Goal: Information Seeking & Learning: Compare options

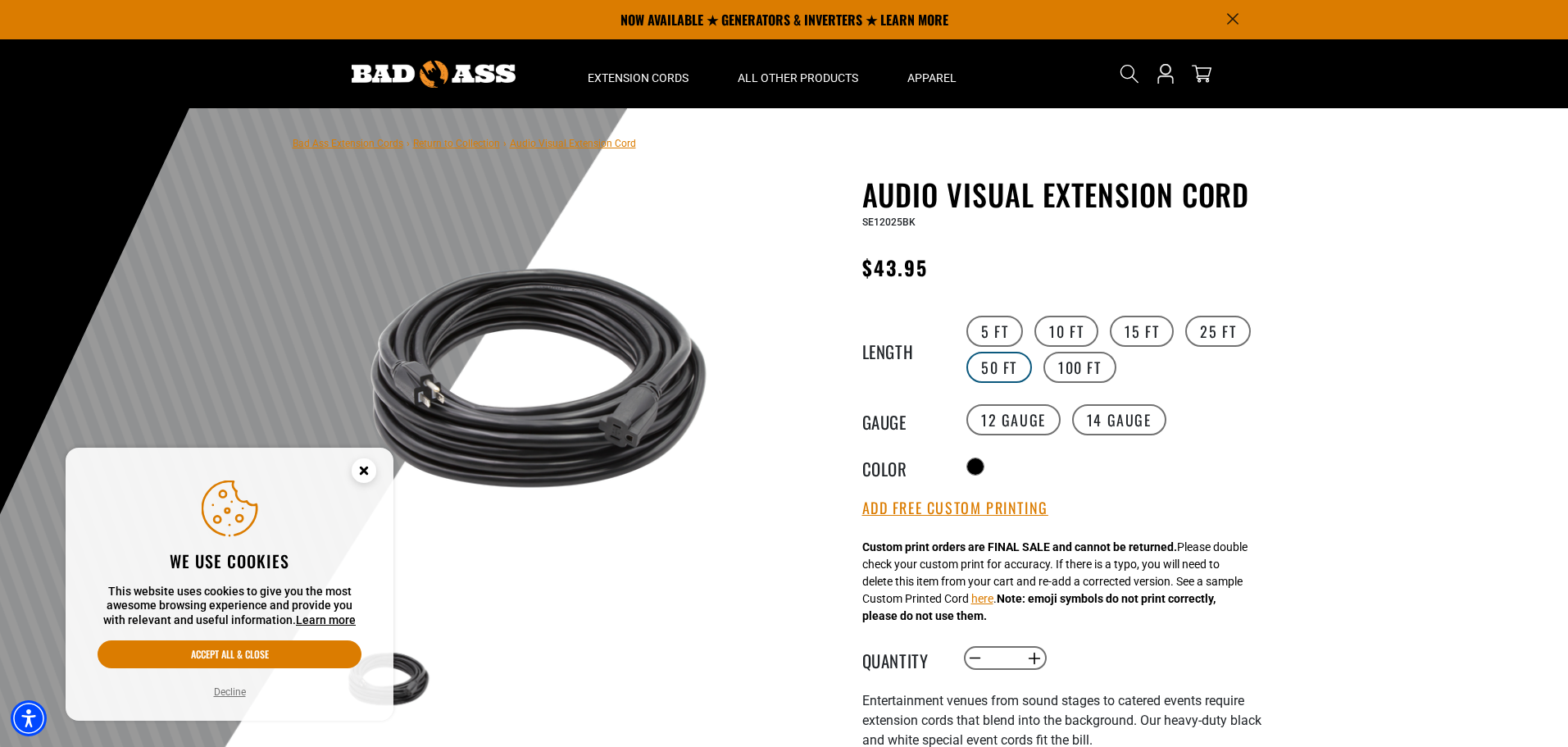
click at [1008, 361] on label "50 FT" at bounding box center [999, 366] width 65 height 31
click at [1070, 367] on label "100 FT" at bounding box center [1079, 366] width 73 height 31
click at [1106, 424] on label "14 Gauge" at bounding box center [1119, 420] width 94 height 31
click at [1210, 328] on label "25 FT" at bounding box center [1218, 330] width 65 height 31
click at [1013, 358] on label "50 FT" at bounding box center [999, 366] width 65 height 31
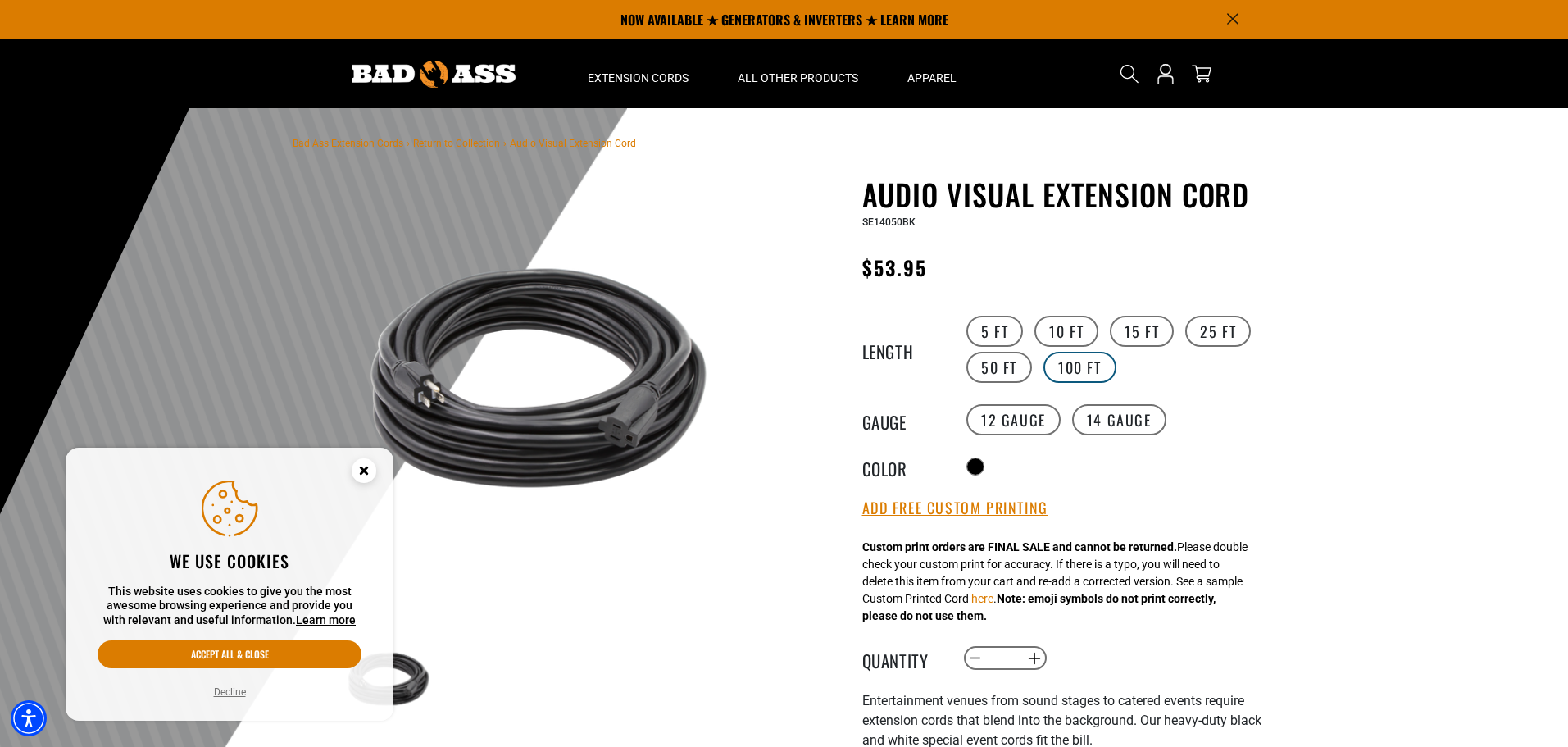
click at [1069, 371] on label "100 FT" at bounding box center [1079, 366] width 73 height 31
drag, startPoint x: 1068, startPoint y: 327, endPoint x: 1080, endPoint y: 337, distance: 15.6
click at [1068, 327] on label "10 FT" at bounding box center [1066, 330] width 64 height 31
click at [366, 472] on icon "Close this option" at bounding box center [364, 470] width 6 height 6
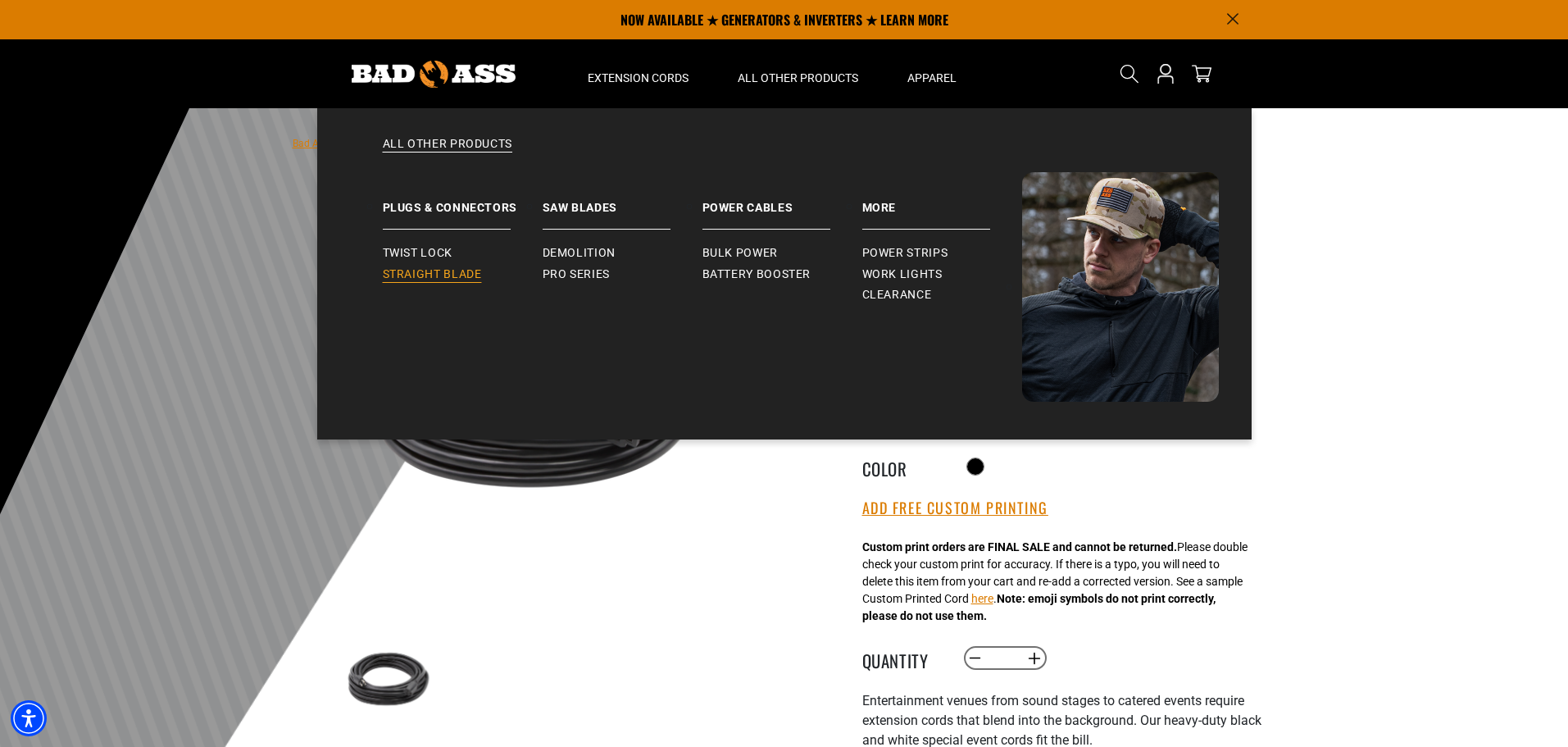
click at [457, 275] on span "Straight Blade" at bounding box center [432, 275] width 99 height 15
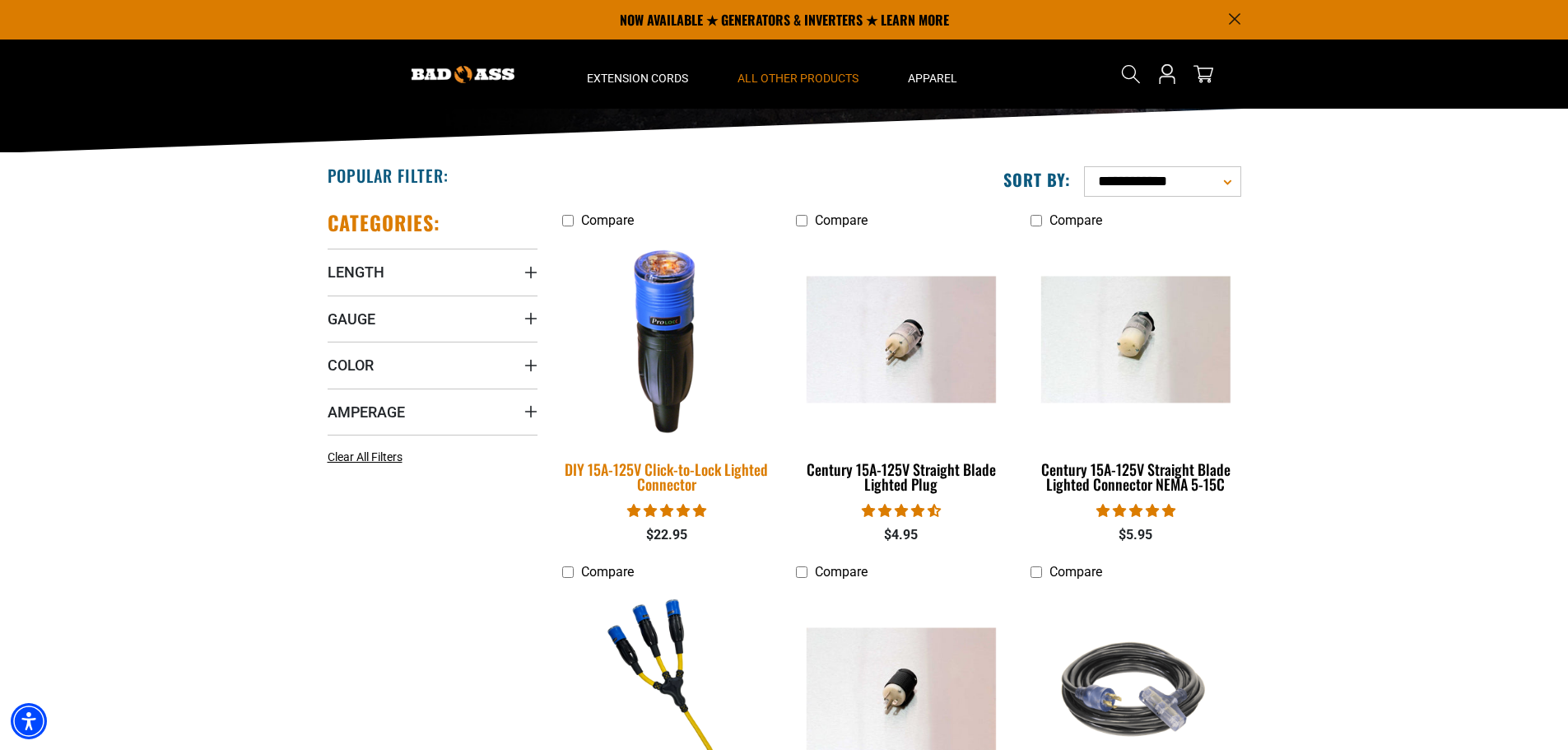
scroll to position [82, 0]
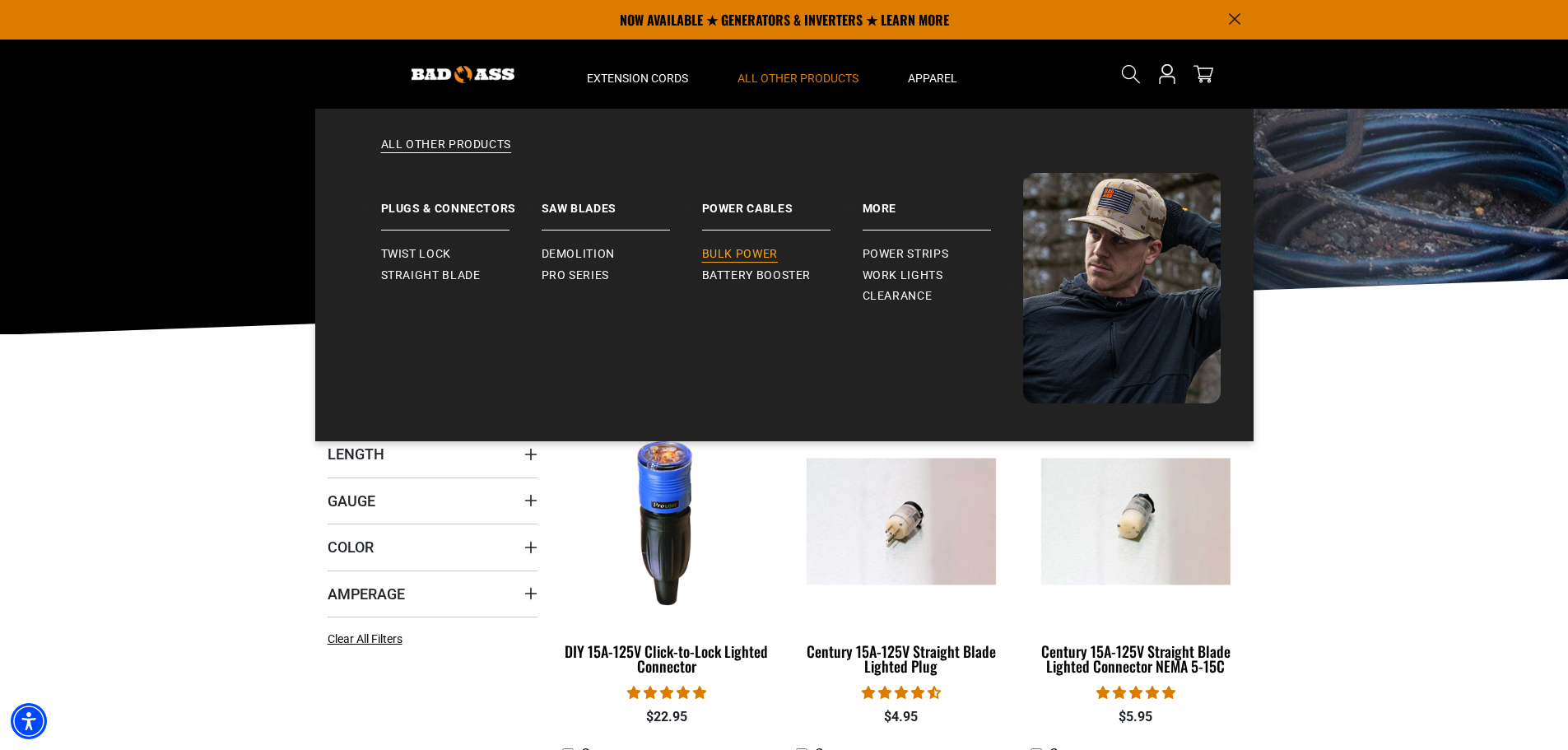
click at [746, 256] on span "Bulk Power" at bounding box center [740, 254] width 75 height 15
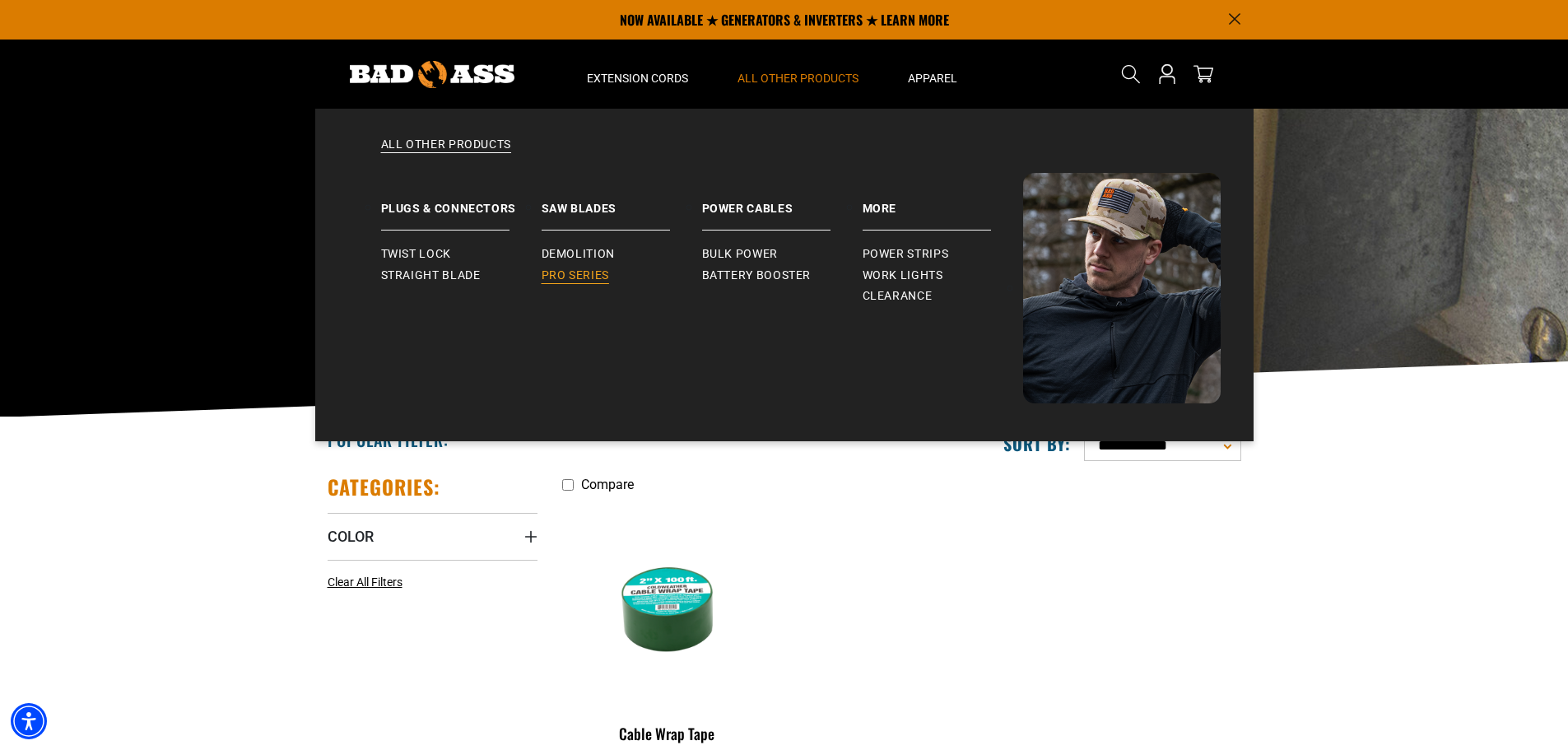
click at [581, 277] on span "Pro Series" at bounding box center [575, 276] width 68 height 15
